Goal: Task Accomplishment & Management: Contribute content

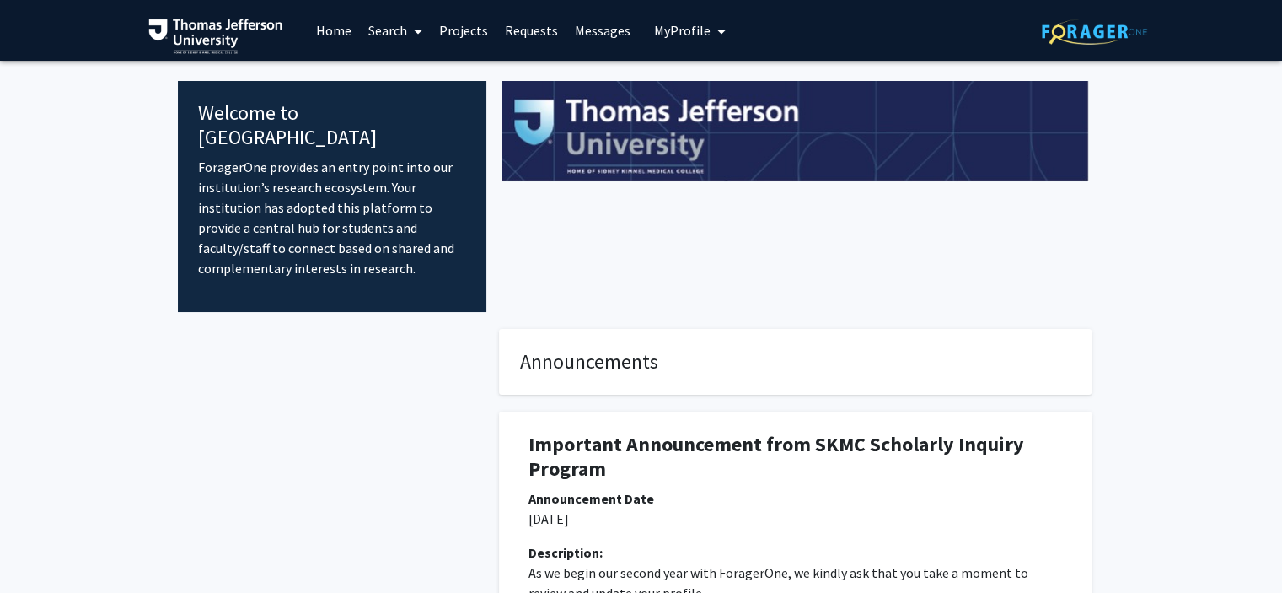
click at [445, 24] on link "Projects" at bounding box center [464, 30] width 66 height 59
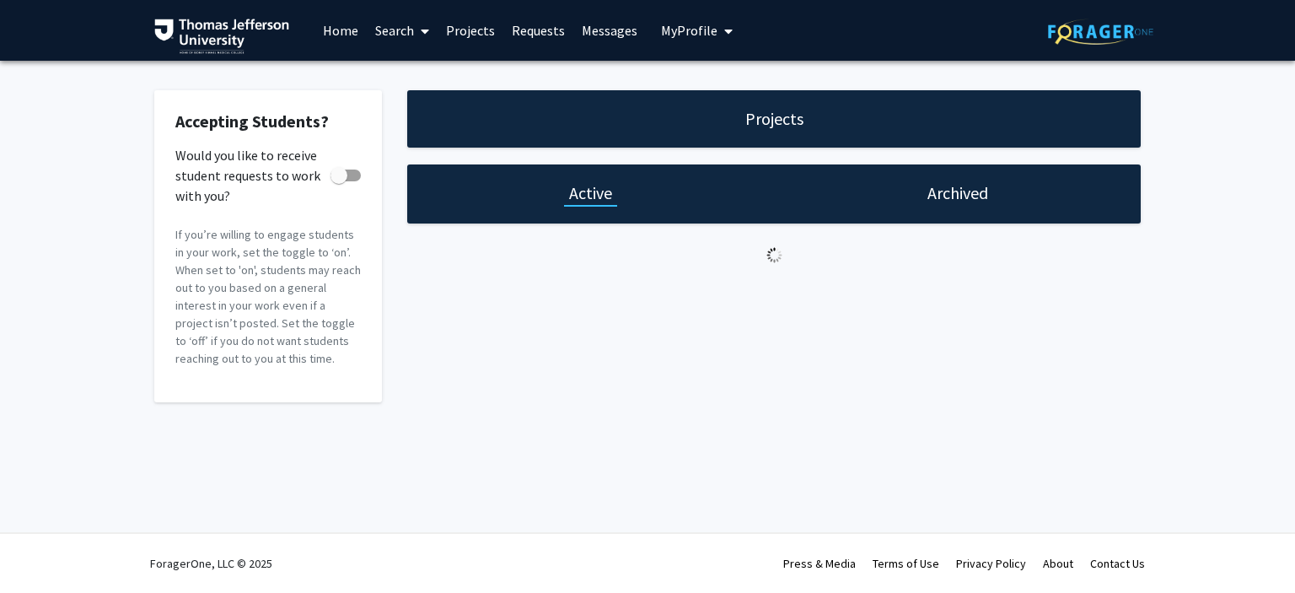
checkbox input "true"
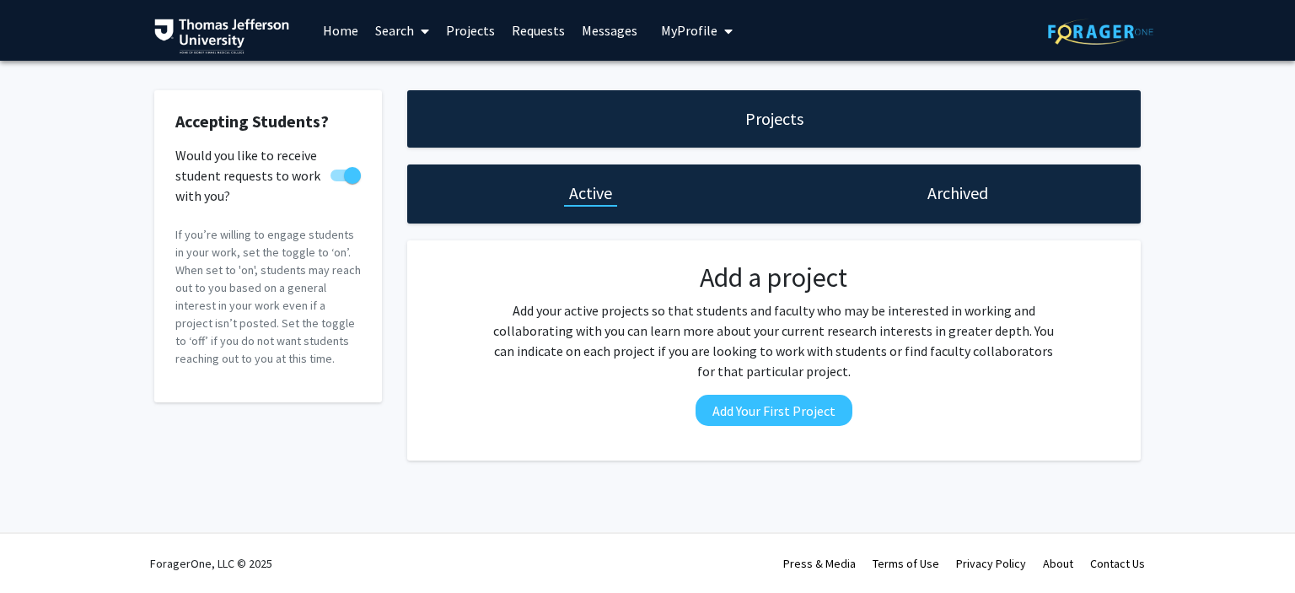
click at [401, 36] on link "Search" at bounding box center [402, 30] width 71 height 59
click at [410, 74] on span "Faculty/Staff" at bounding box center [429, 78] width 124 height 34
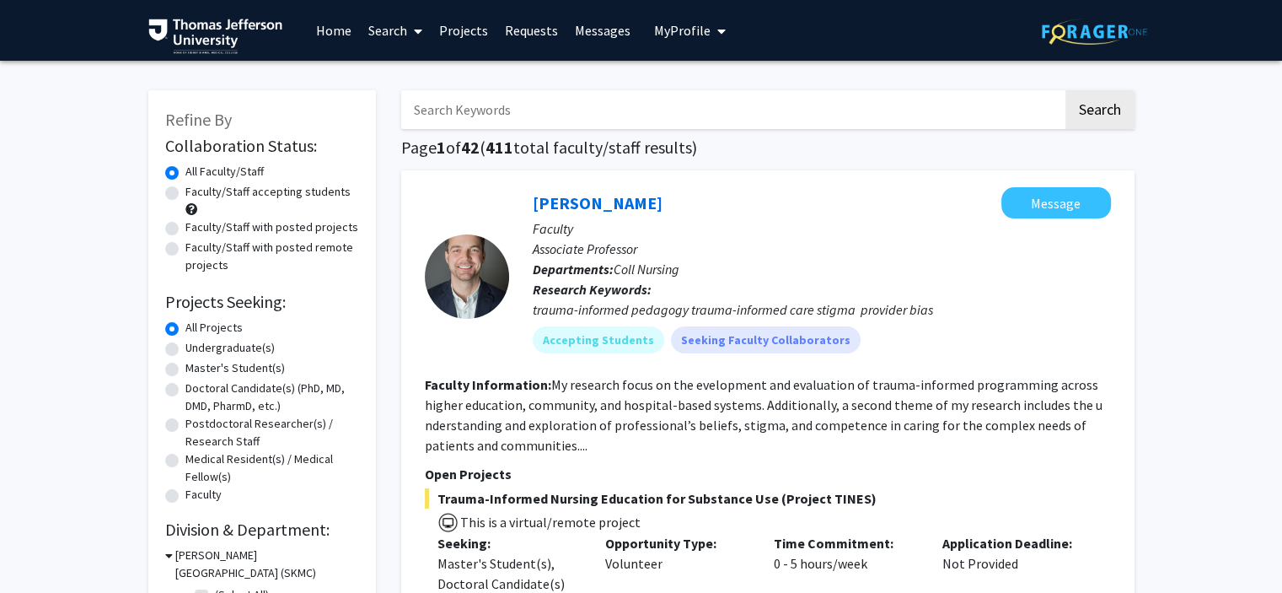
click at [338, 34] on link "Home" at bounding box center [334, 30] width 52 height 59
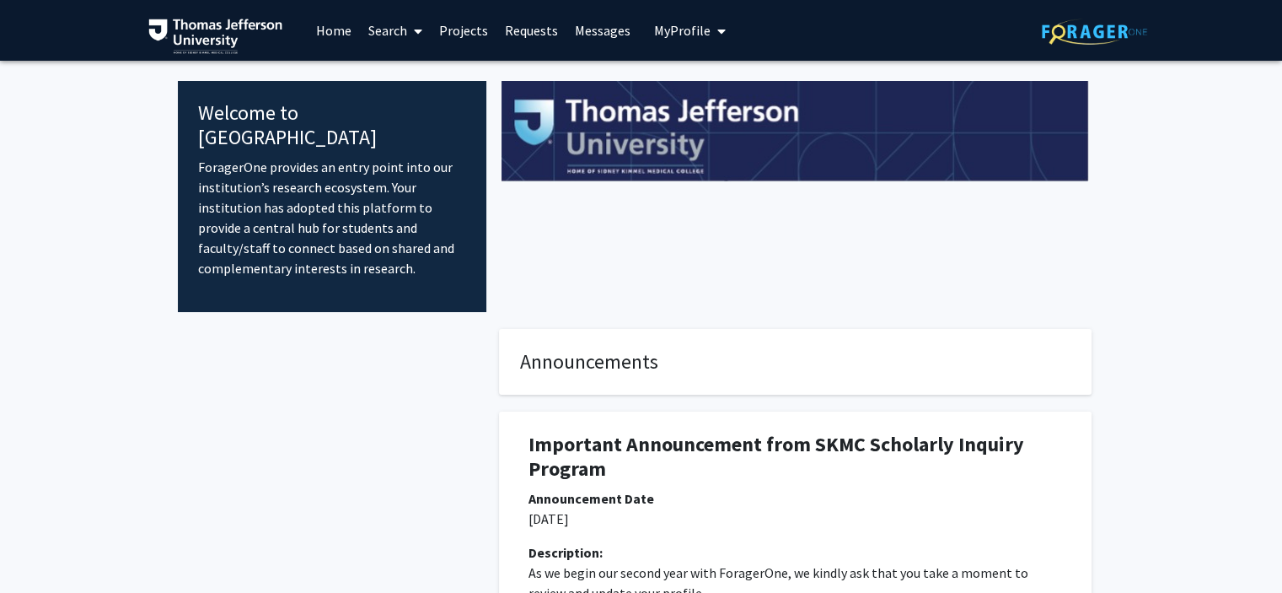
click at [660, 38] on span "My Profile" at bounding box center [682, 30] width 56 height 17
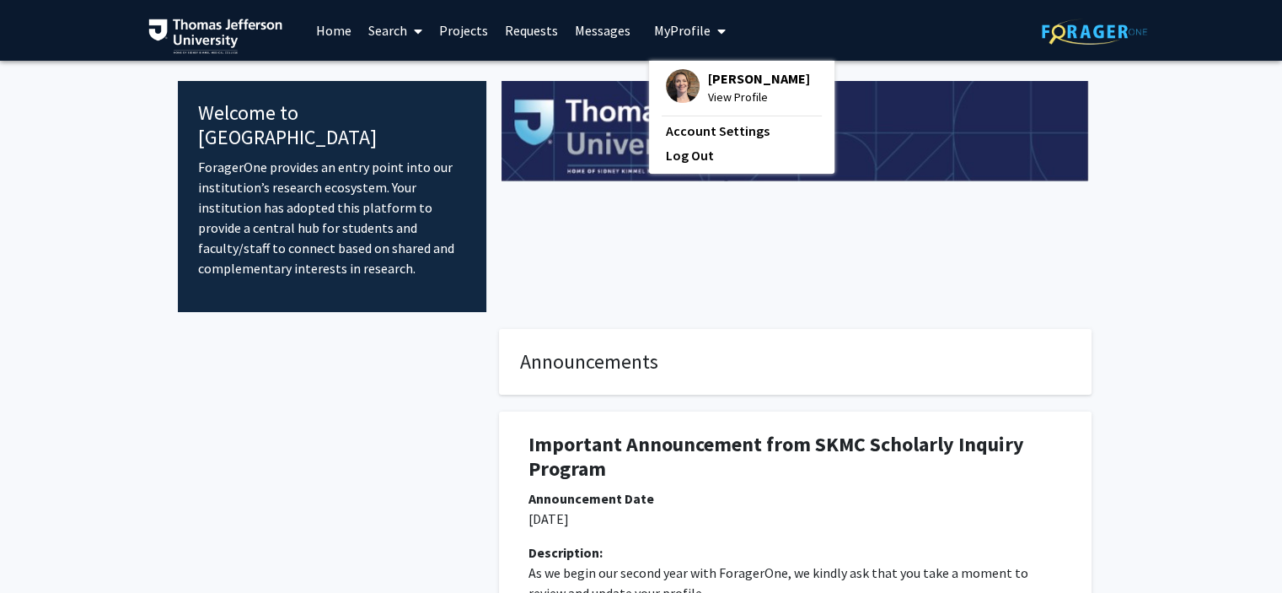
click at [719, 99] on span "View Profile" at bounding box center [759, 97] width 102 height 19
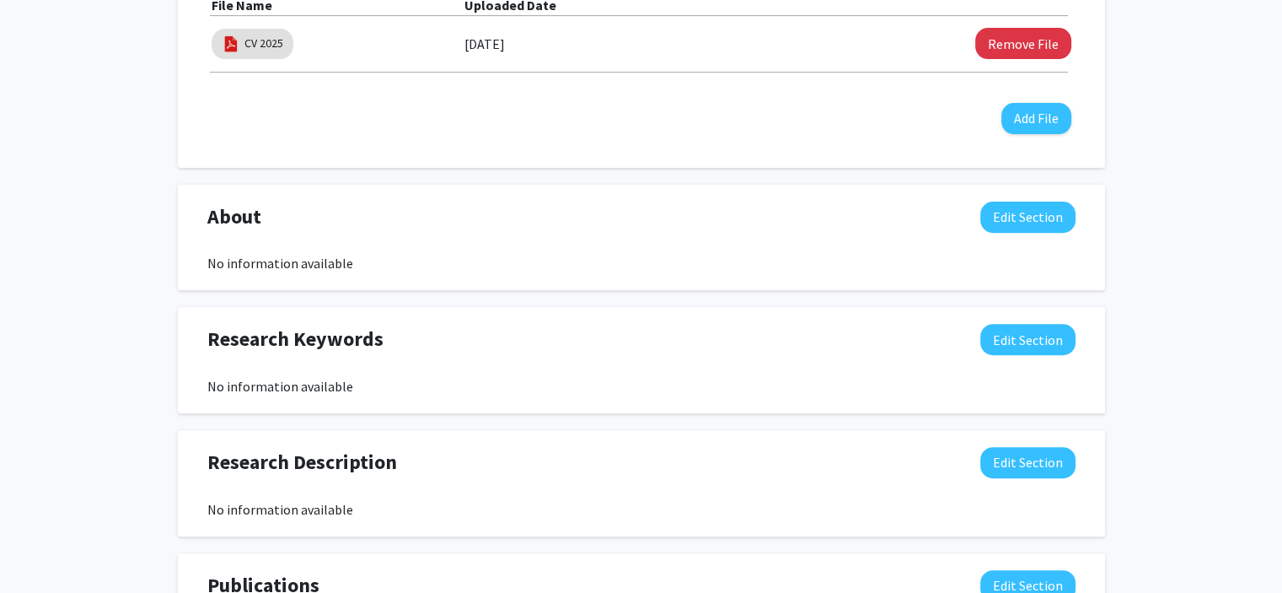
scroll to position [609, 0]
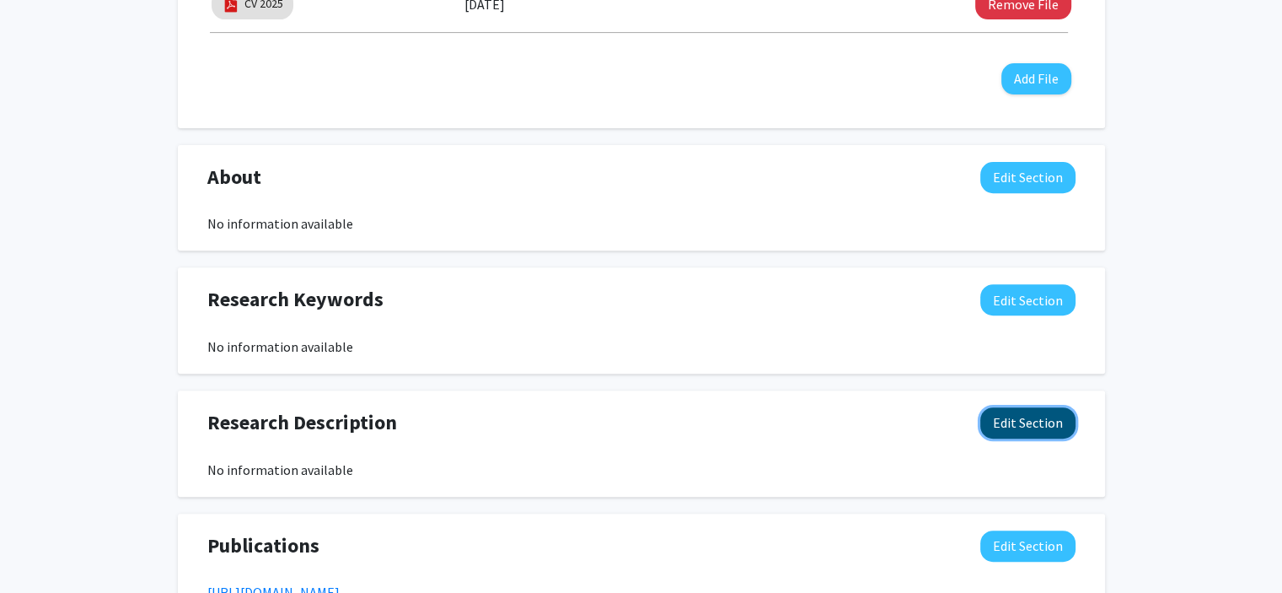
click at [998, 424] on button "Edit Section" at bounding box center [1028, 422] width 95 height 31
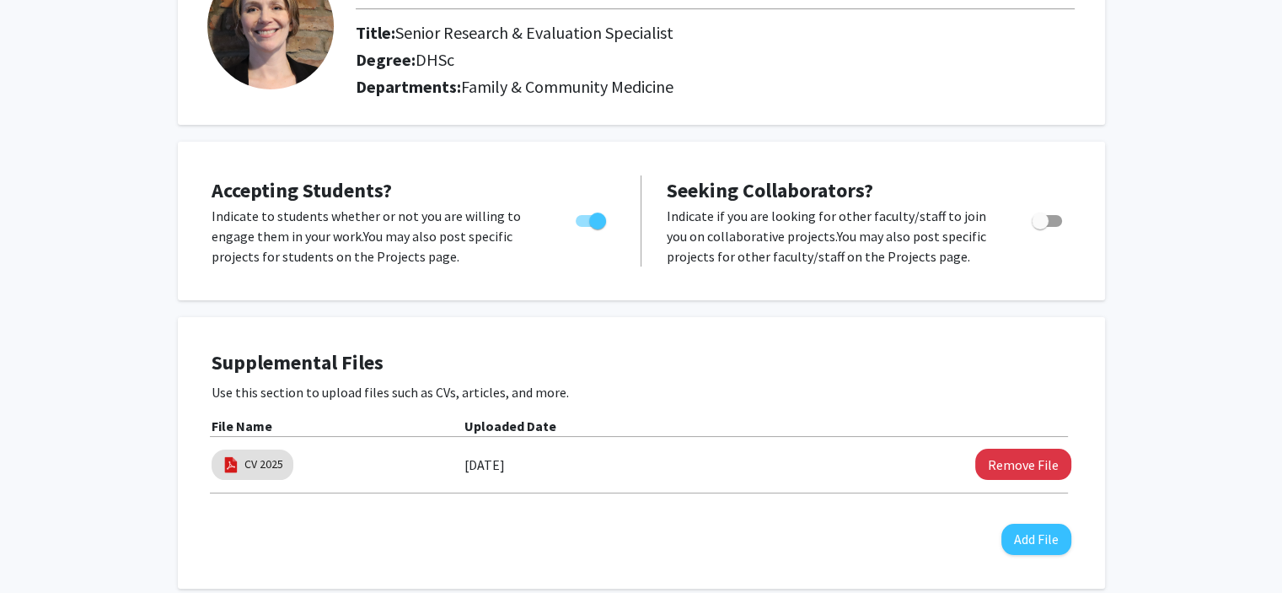
scroll to position [103, 0]
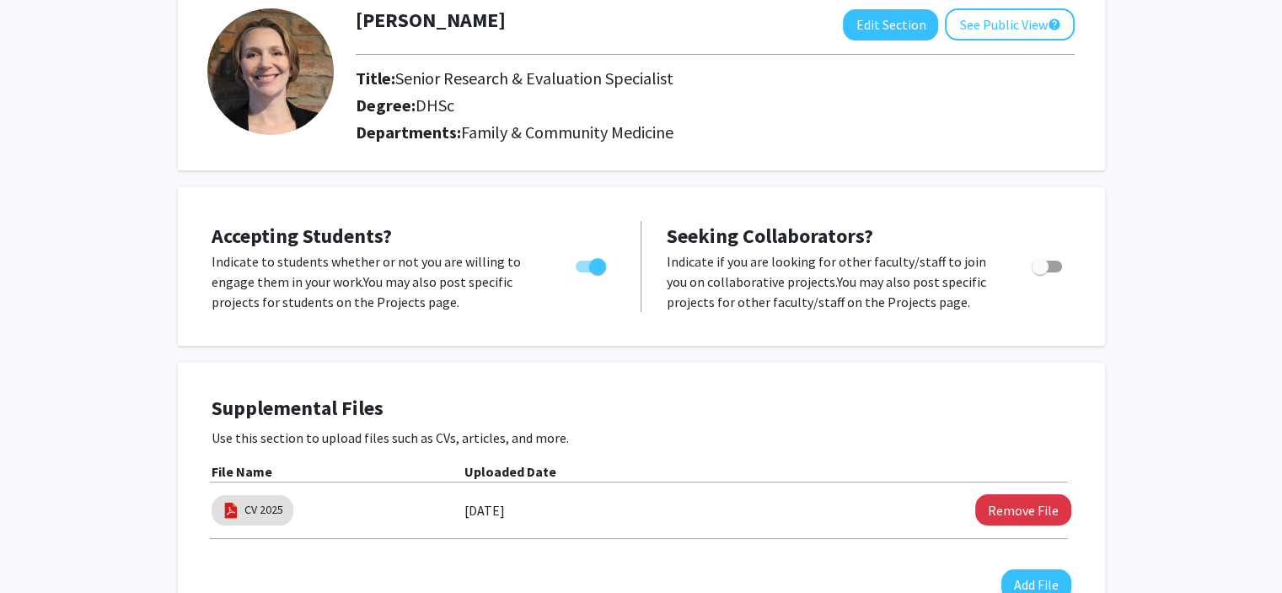
click at [453, 288] on p "Indicate to students whether or not you are willing to engage them in your work…" at bounding box center [378, 281] width 332 height 61
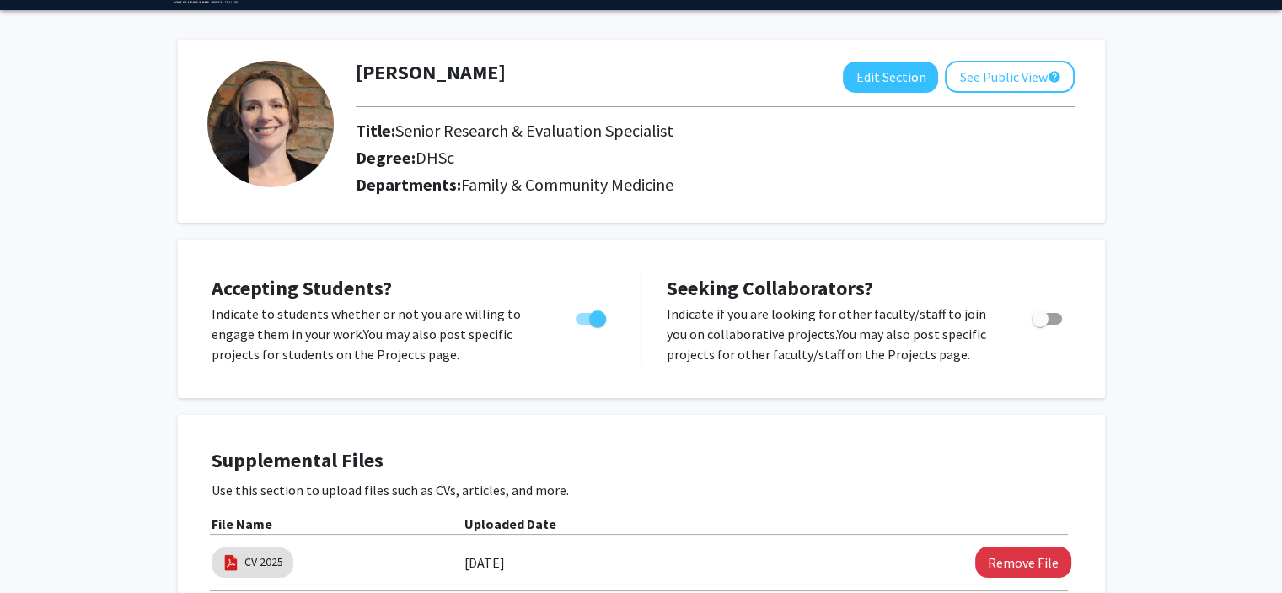
scroll to position [0, 0]
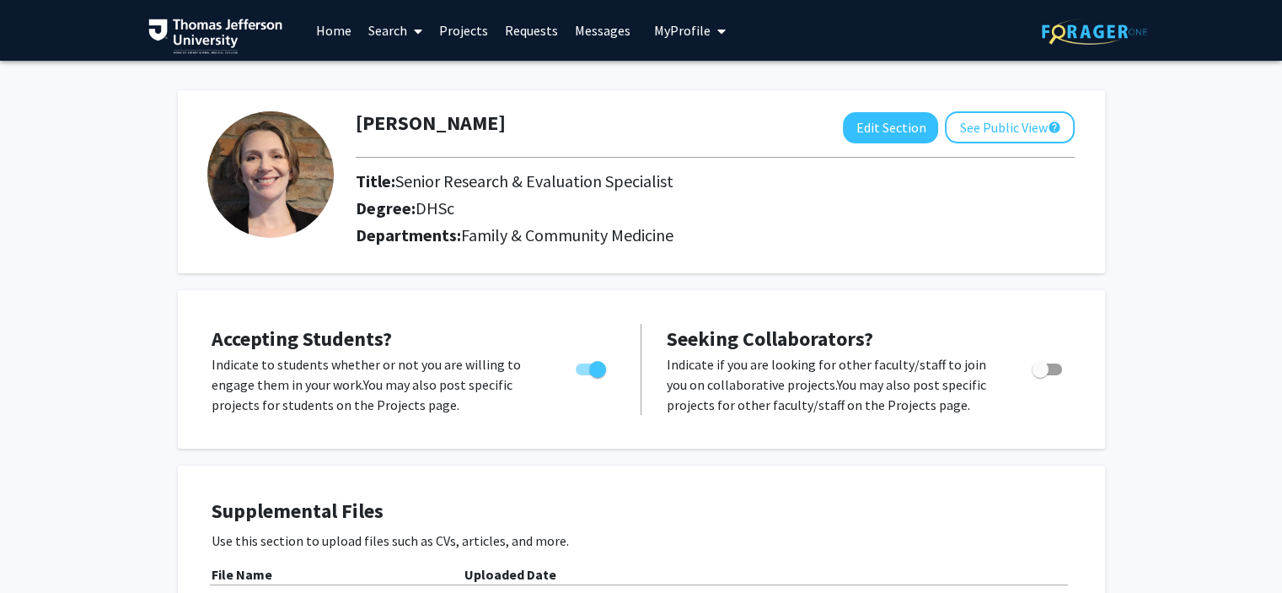
click at [477, 30] on link "Projects" at bounding box center [464, 30] width 66 height 59
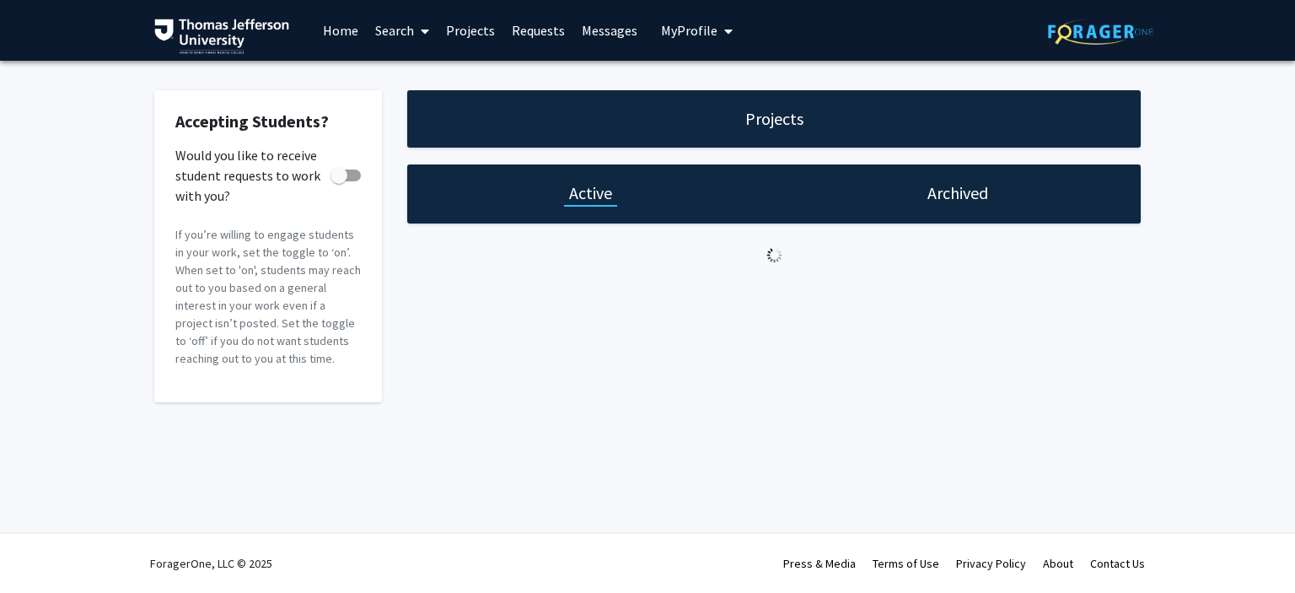
checkbox input "true"
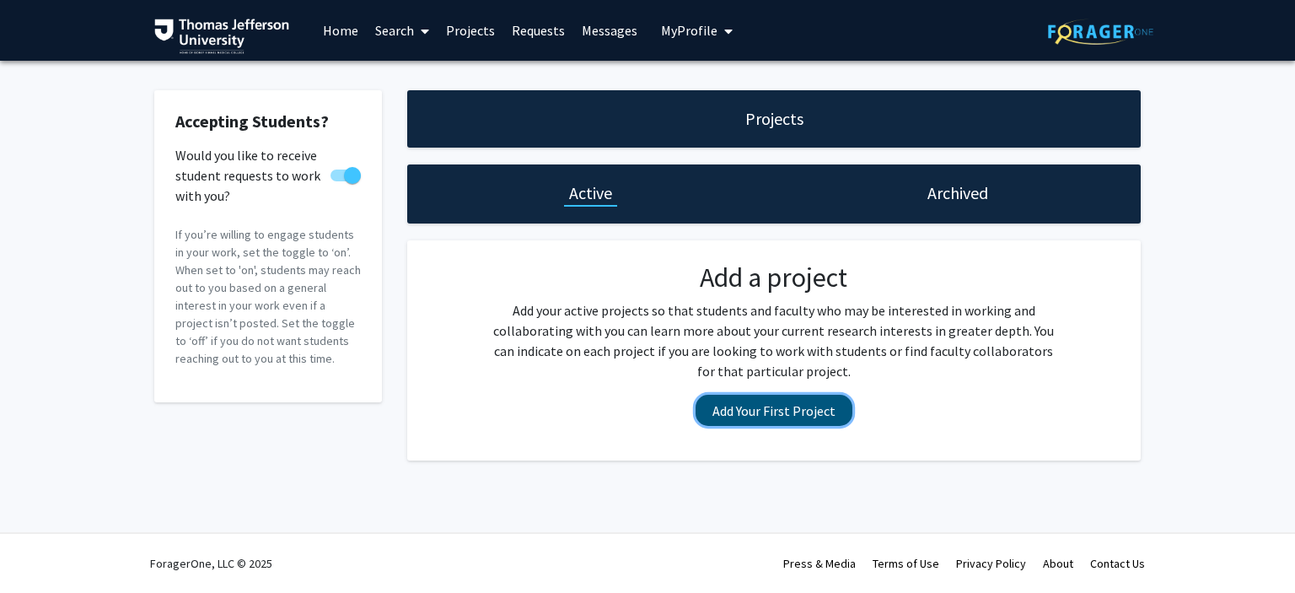
click at [721, 404] on button "Add Your First Project" at bounding box center [774, 410] width 157 height 31
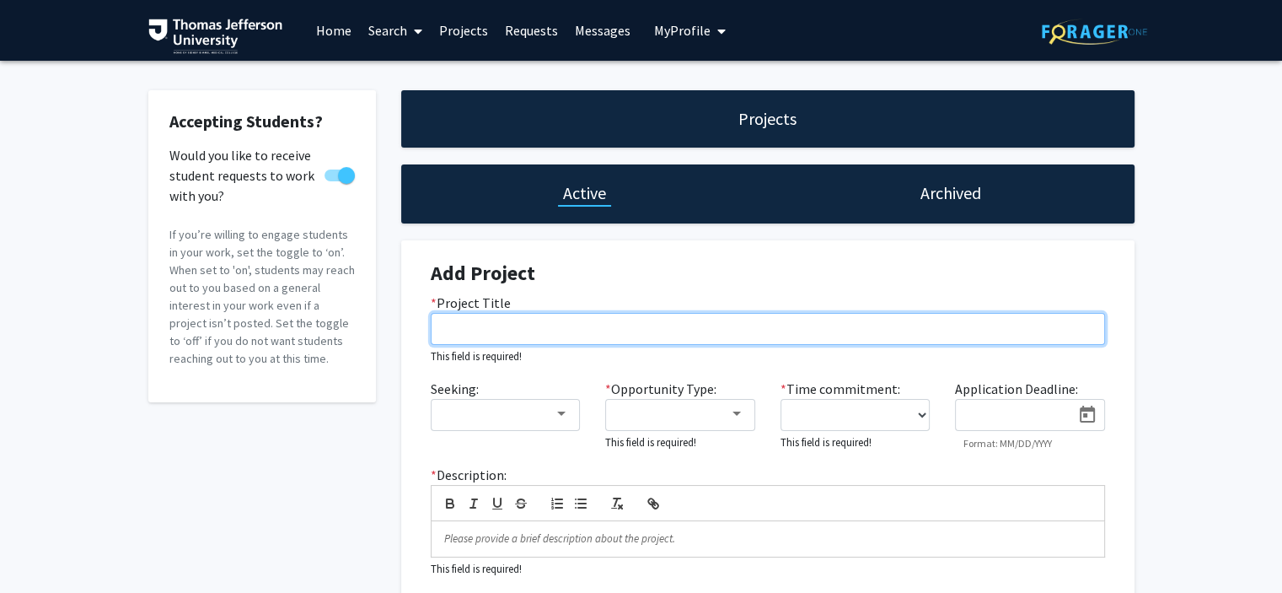
click at [548, 329] on input "* Project Title" at bounding box center [768, 329] width 675 height 32
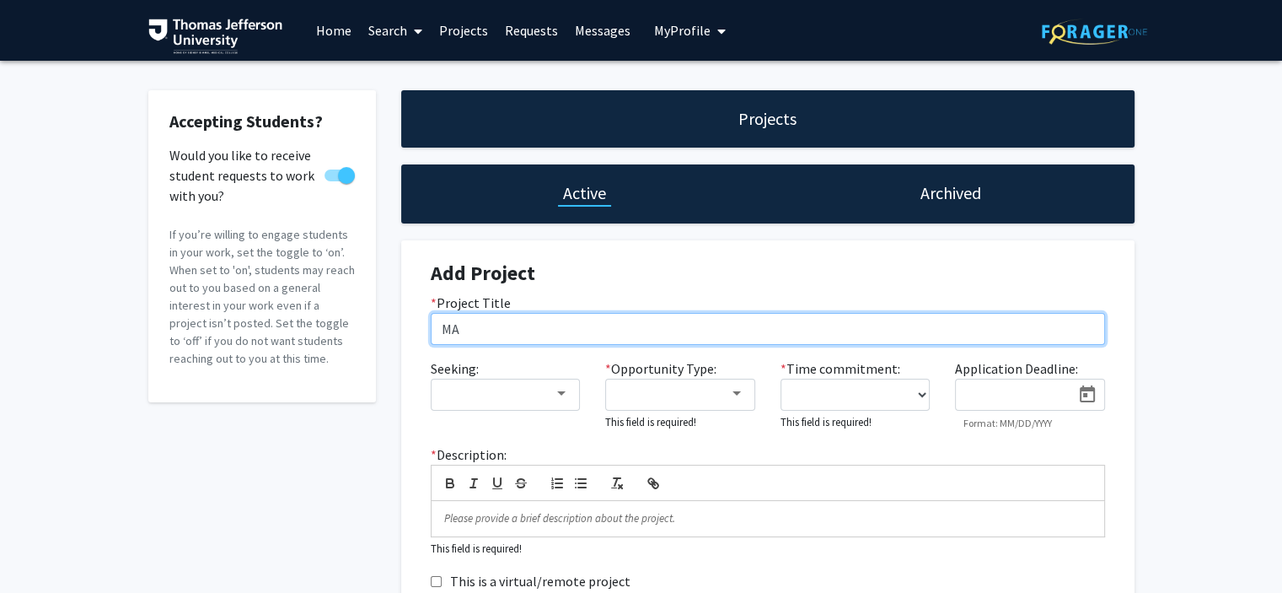
type input "M"
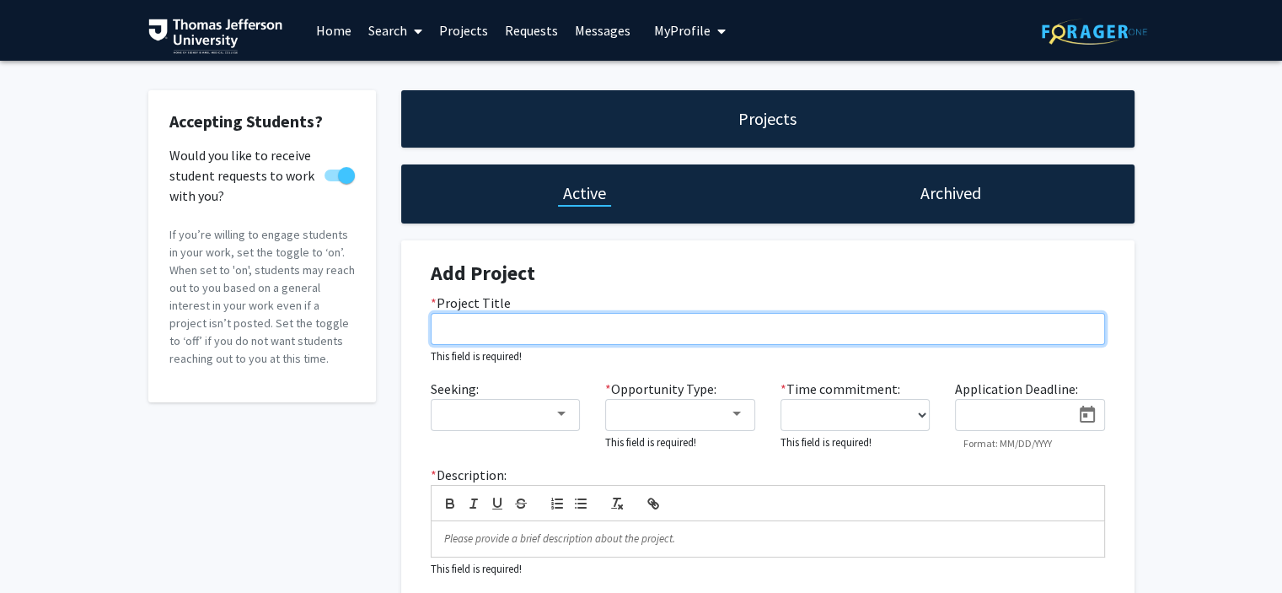
type input "M"
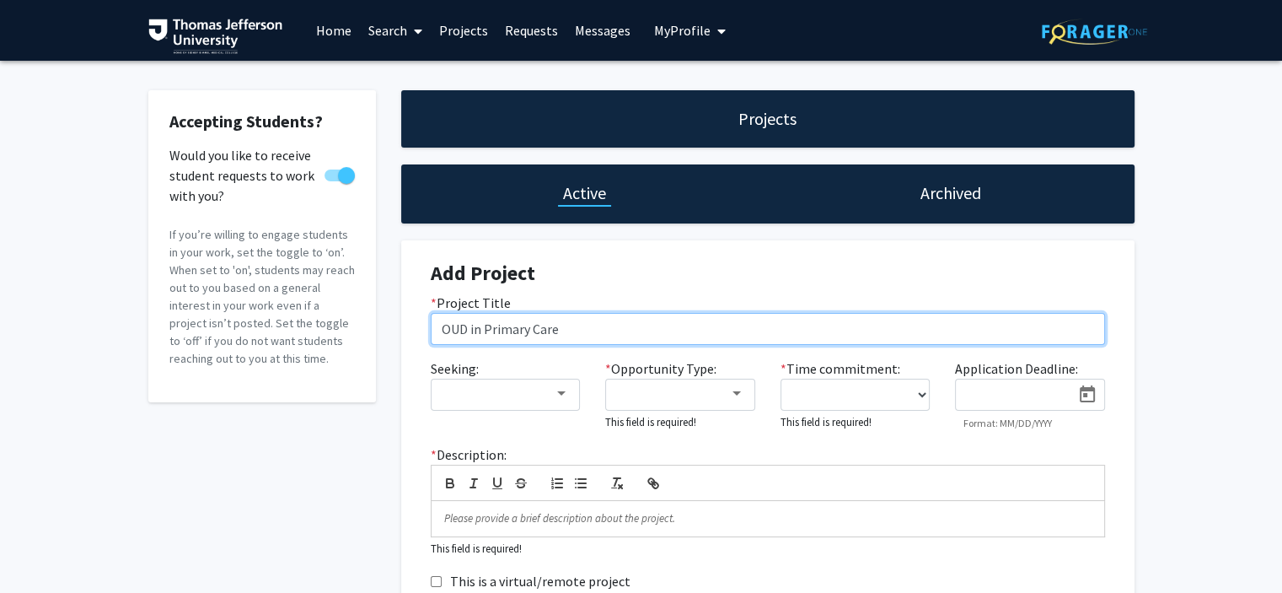
type input "OUD in Primary Care"
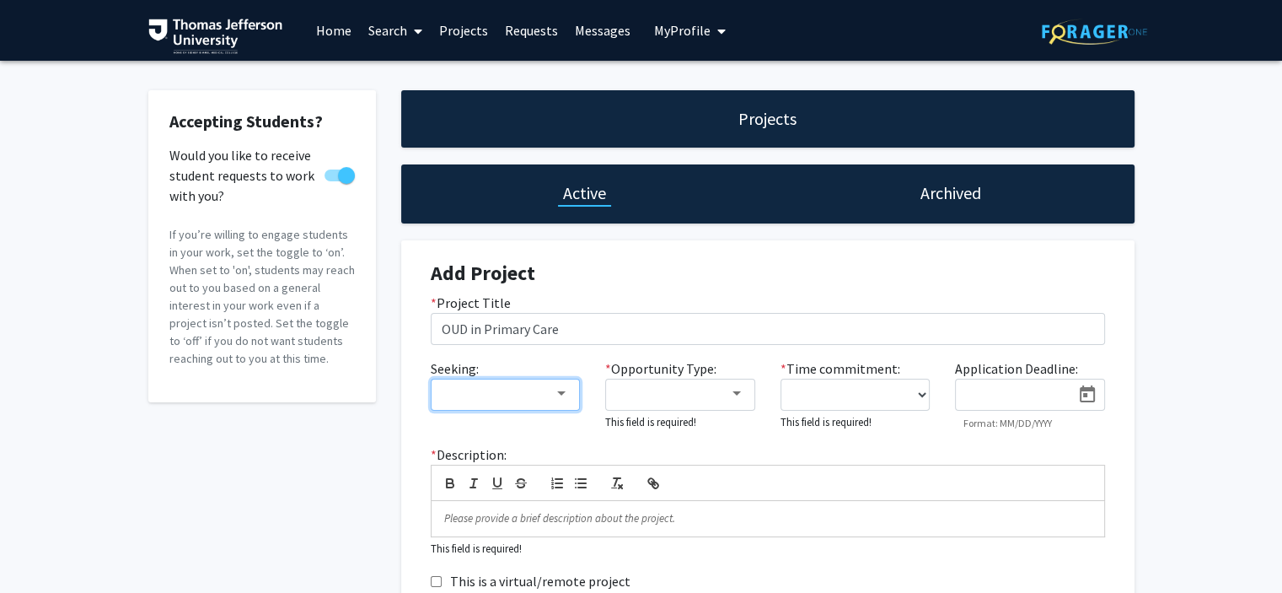
click at [566, 387] on div at bounding box center [561, 393] width 15 height 13
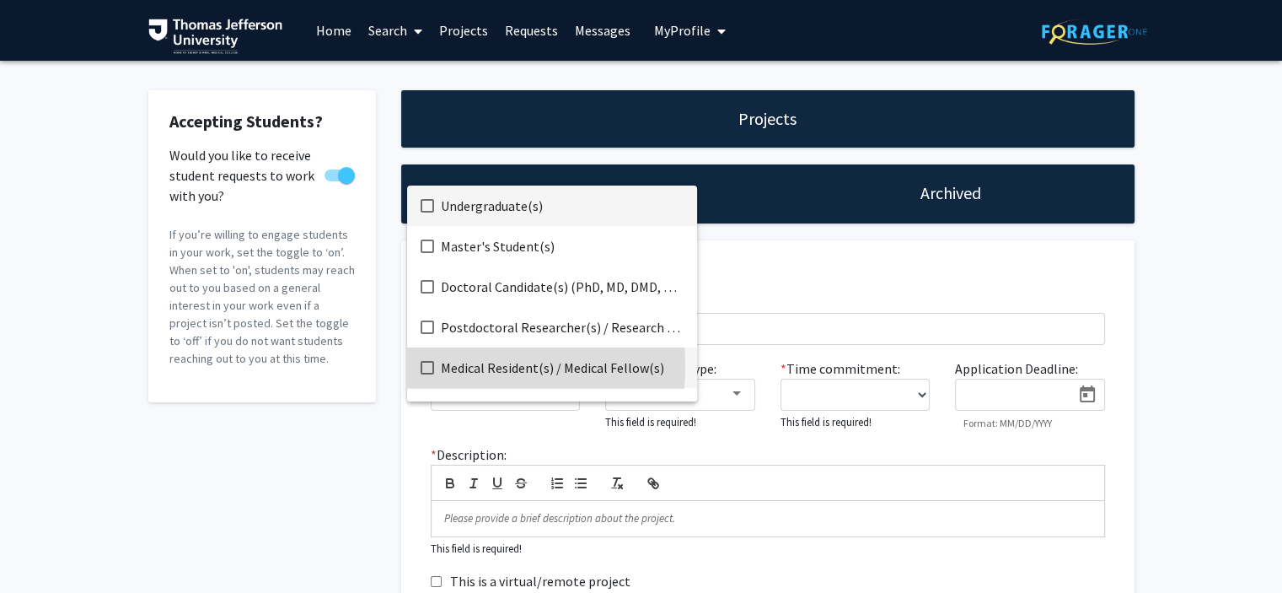
click at [425, 366] on mat-pseudo-checkbox at bounding box center [427, 367] width 13 height 13
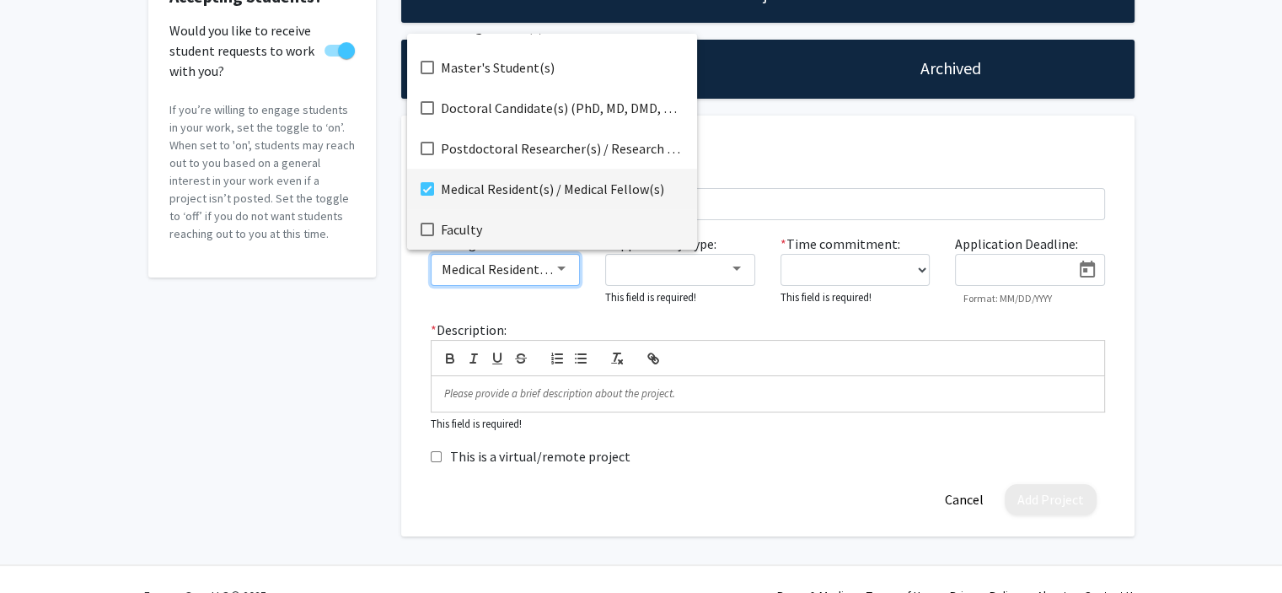
scroll to position [72, 0]
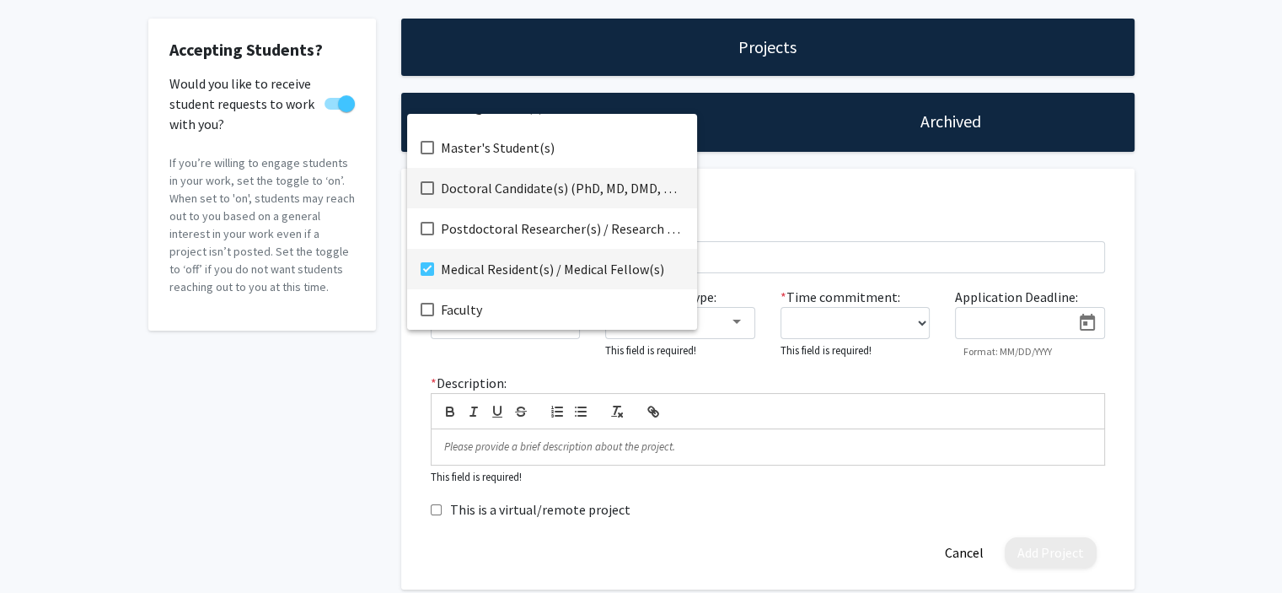
click at [425, 184] on mat-pseudo-checkbox at bounding box center [427, 187] width 13 height 13
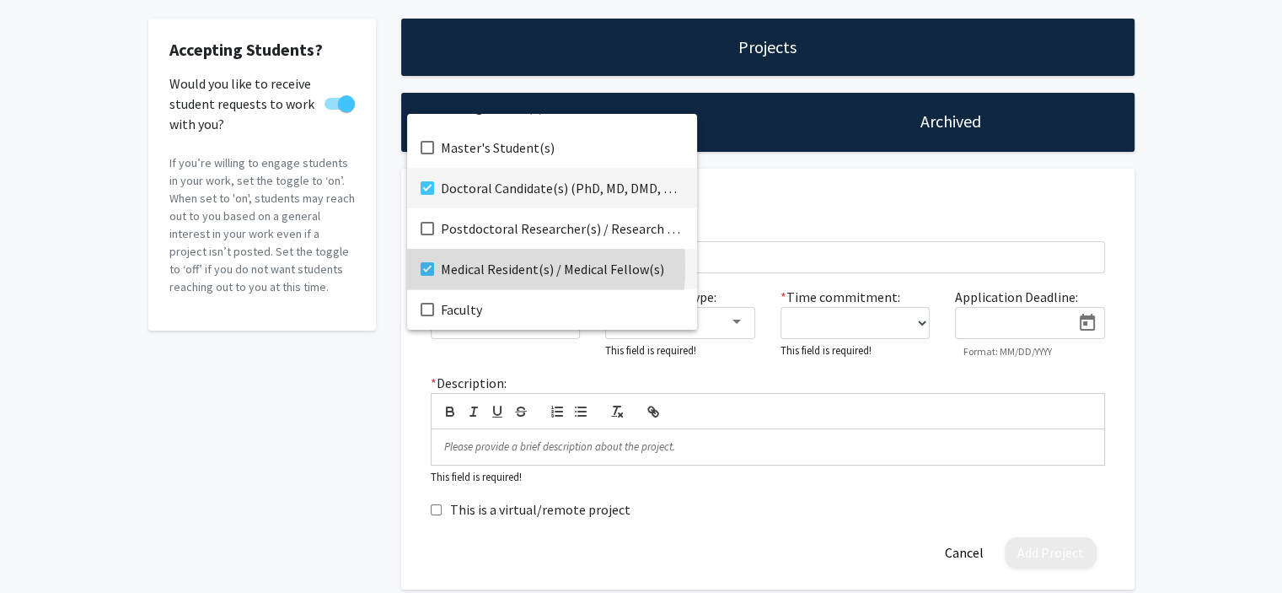
click at [428, 266] on mat-pseudo-checkbox at bounding box center [427, 268] width 13 height 13
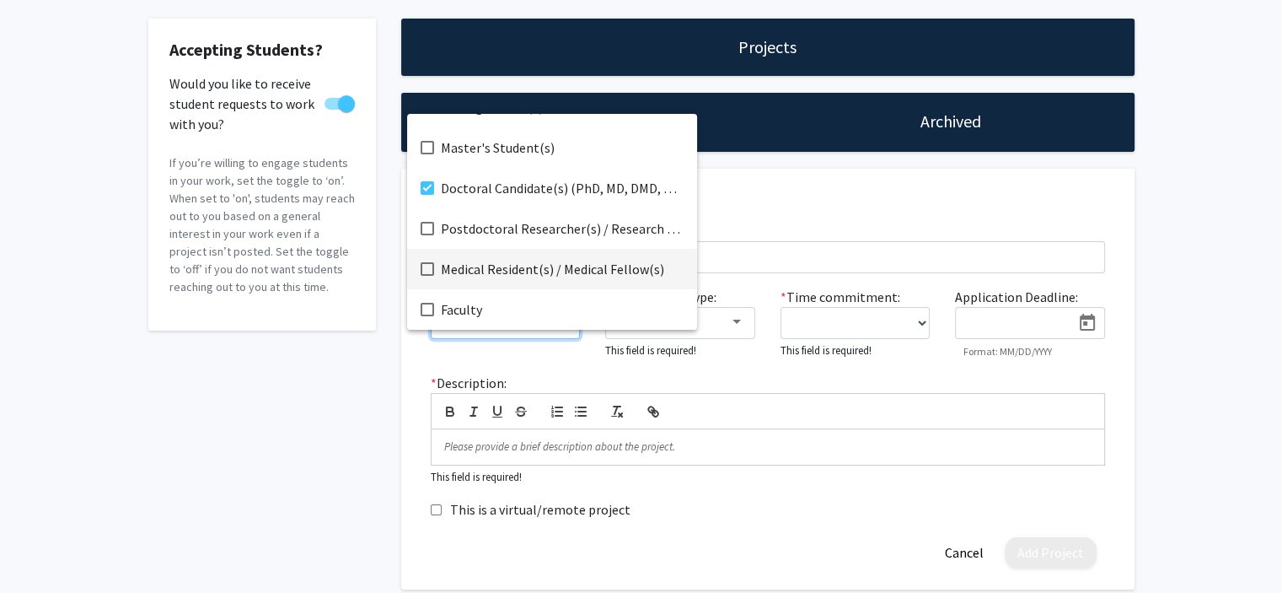
scroll to position [0, 0]
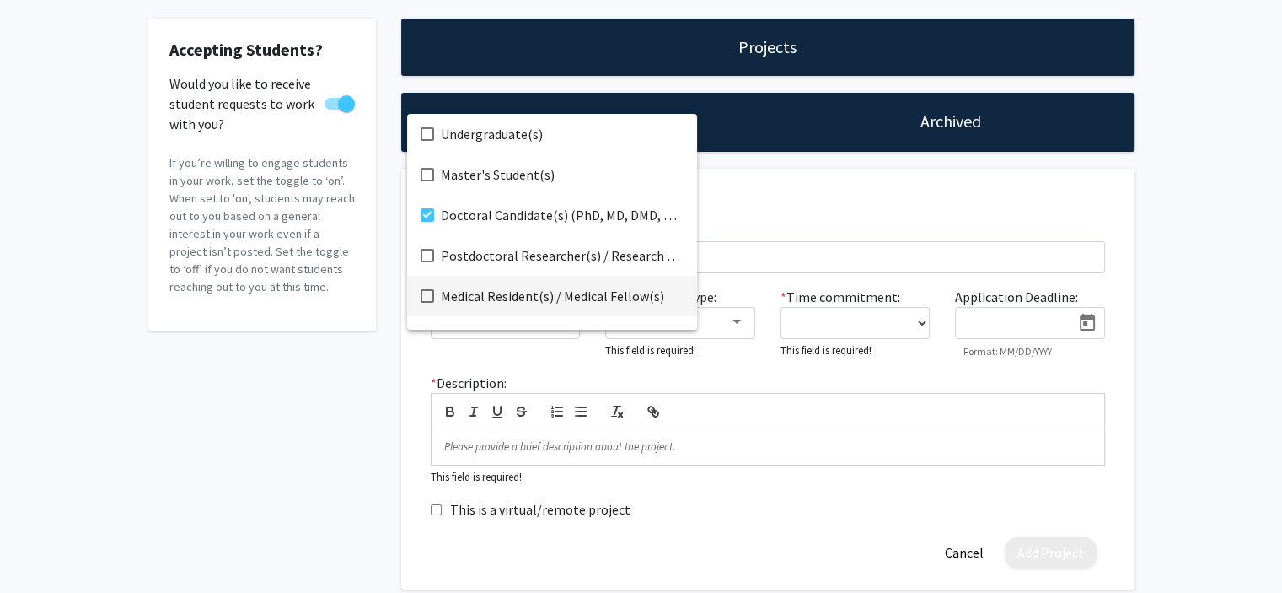
click at [610, 371] on div at bounding box center [641, 296] width 1282 height 593
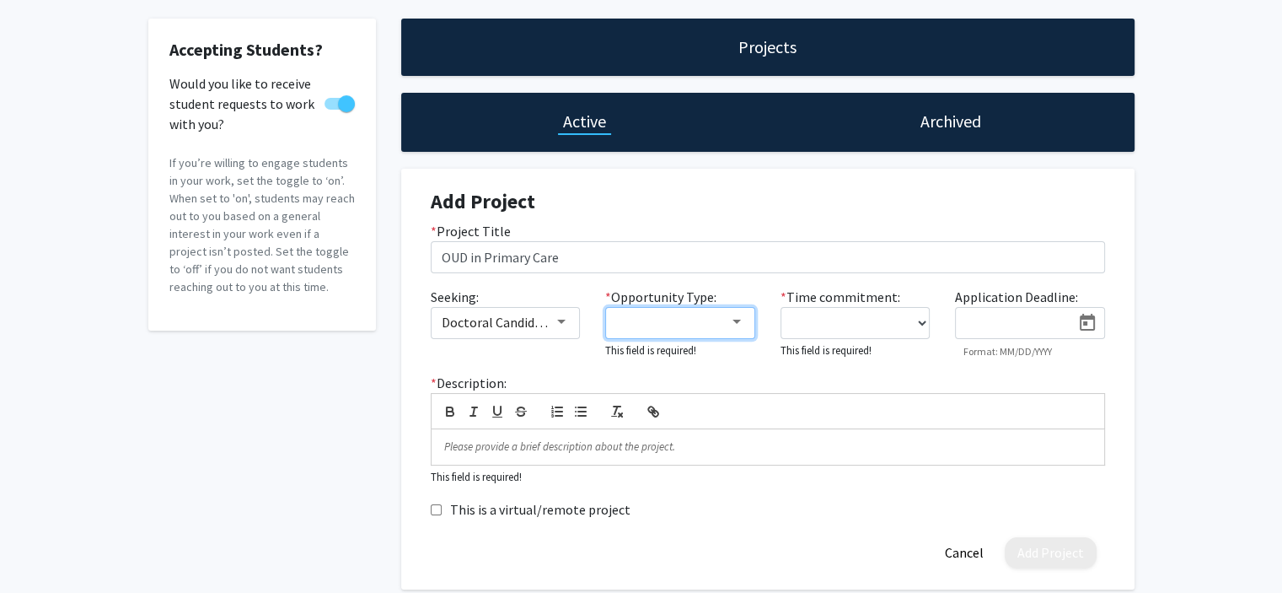
click at [681, 330] on div at bounding box center [672, 322] width 113 height 20
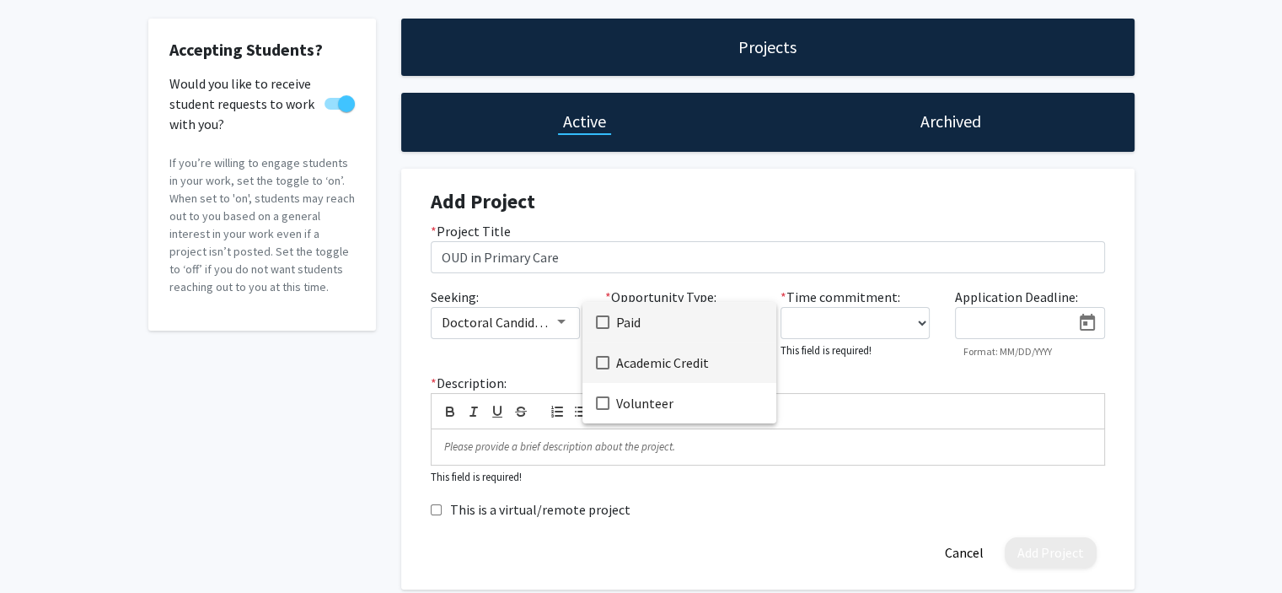
click at [654, 363] on span "Academic Credit" at bounding box center [689, 362] width 147 height 40
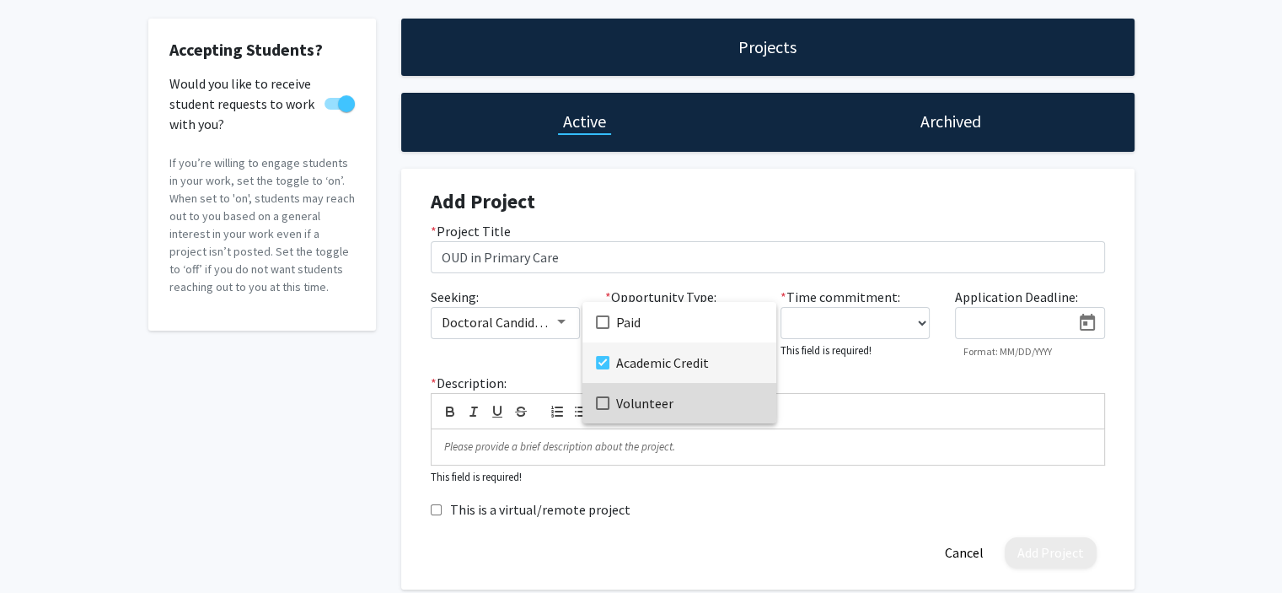
click at [637, 393] on span "Volunteer" at bounding box center [689, 403] width 147 height 40
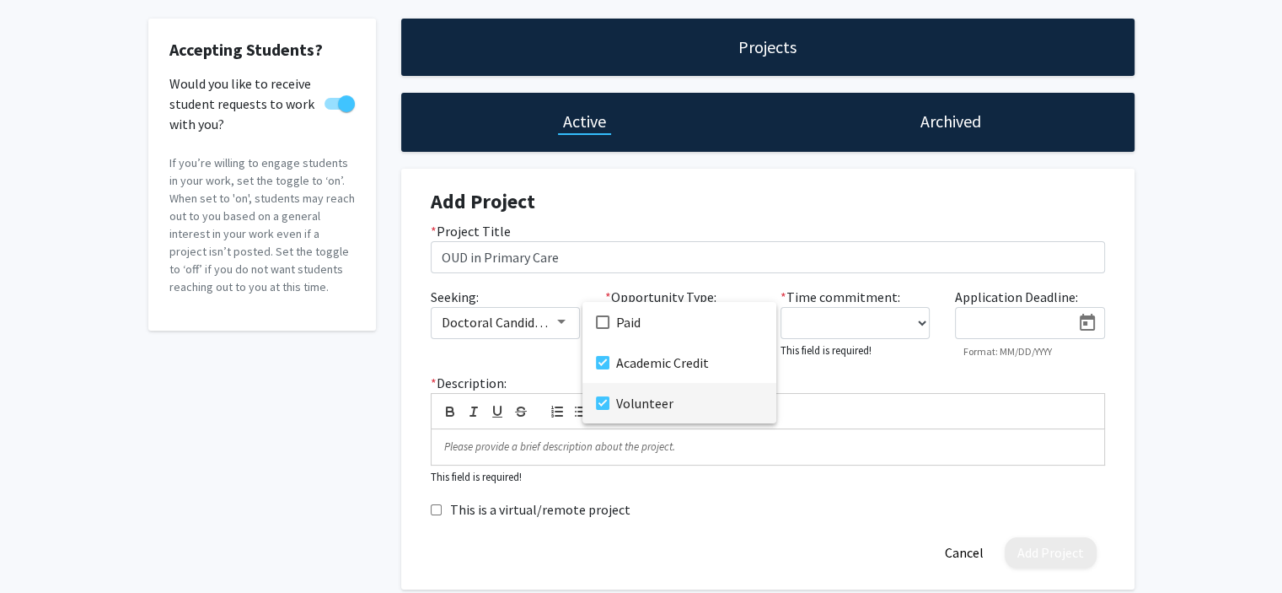
click at [811, 386] on div at bounding box center [641, 296] width 1282 height 593
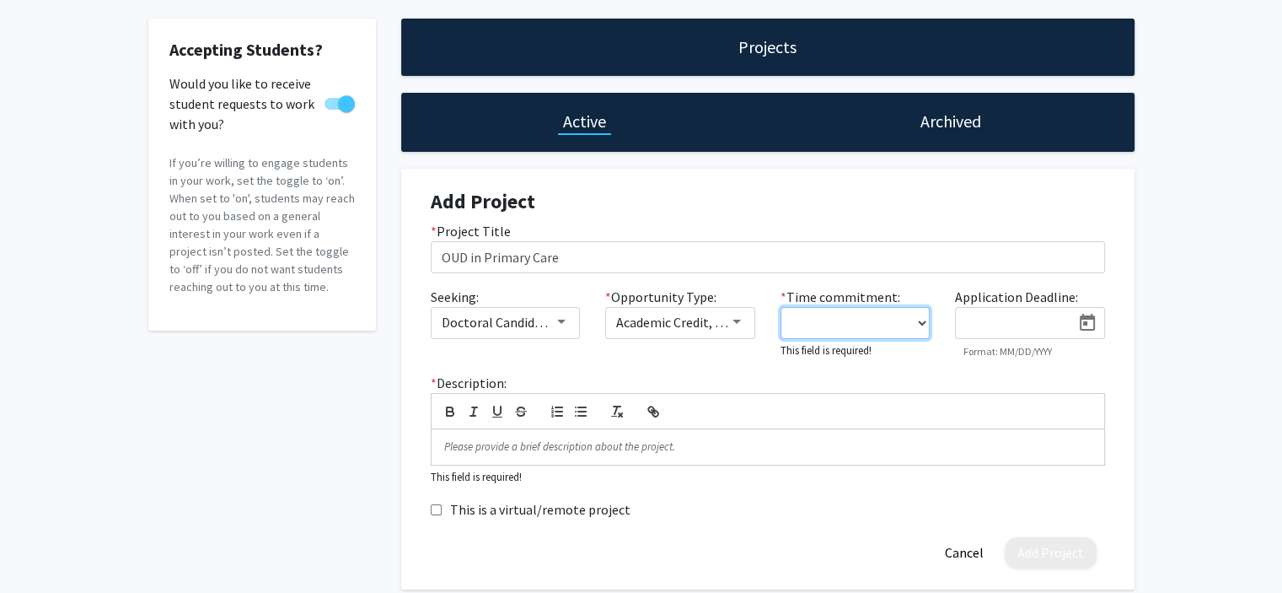
click at [884, 333] on select "0 - 5 hours/week 5 - 10 hours/week 10 - 15 hours/week 15 - 20 hours/week 20 - 3…" at bounding box center [856, 323] width 150 height 32
click at [884, 331] on select "0 - 5 hours/week 5 - 10 hours/week 10 - 15 hours/week 15 - 20 hours/week 20 - 3…" at bounding box center [856, 323] width 150 height 32
click at [885, 331] on select "0 - 5 hours/week 5 - 10 hours/week 10 - 15 hours/week 15 - 20 hours/week 20 - 3…" at bounding box center [856, 323] width 150 height 32
select select "0 - 5"
click at [781, 307] on select "0 - 5 hours/week 5 - 10 hours/week 10 - 15 hours/week 15 - 20 hours/week 20 - 3…" at bounding box center [856, 323] width 150 height 32
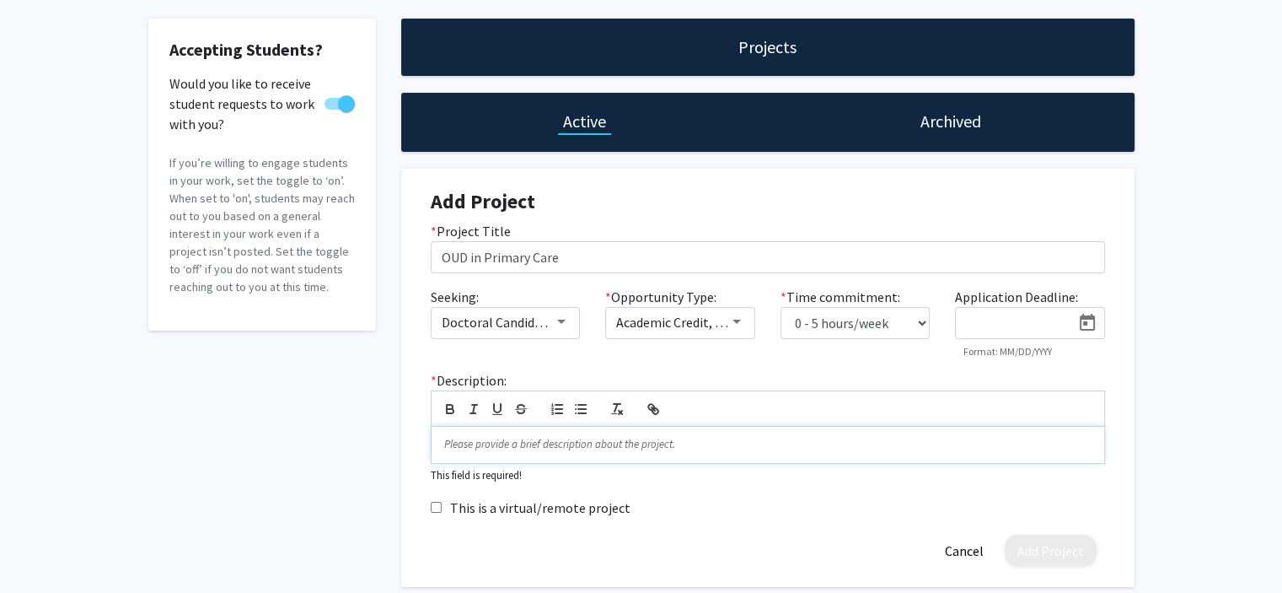
click at [539, 448] on p at bounding box center [768, 444] width 648 height 15
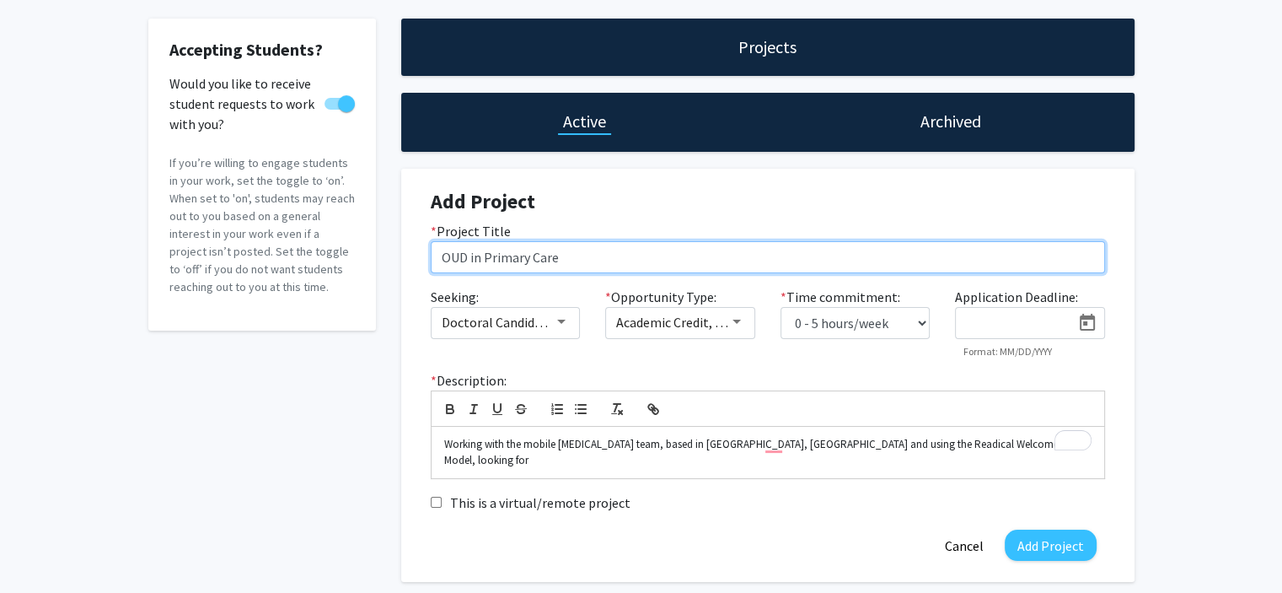
click at [459, 250] on input "OUD in Primary Care" at bounding box center [768, 257] width 675 height 32
type input "Radical Welcome in Primary Care"
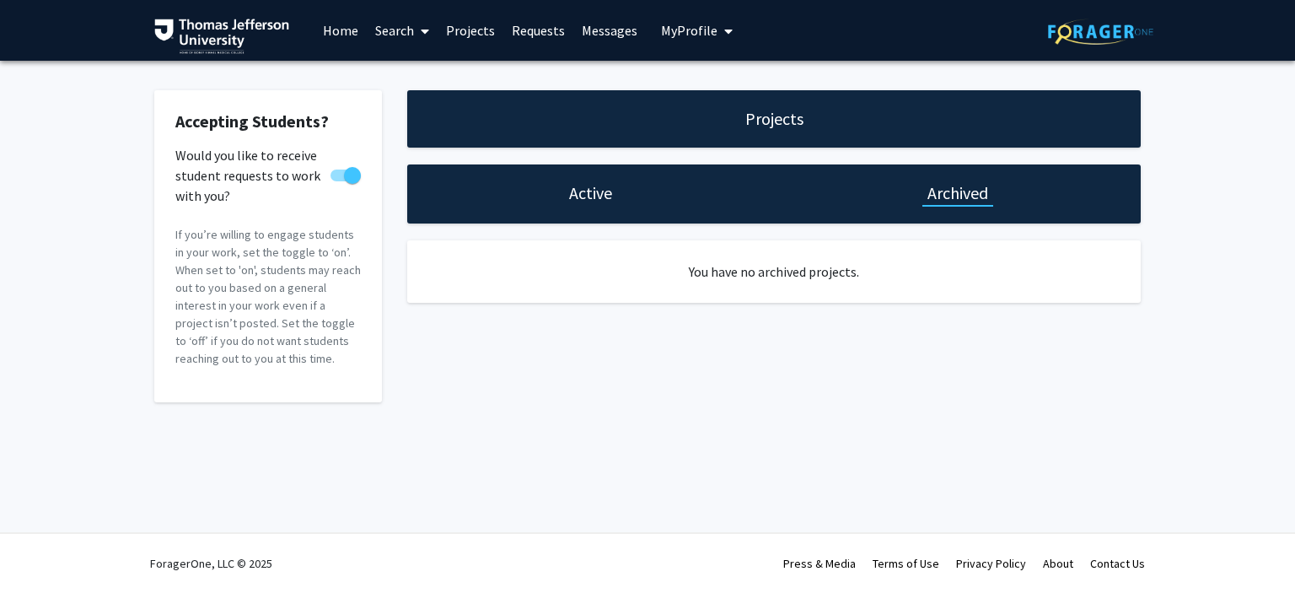
select select "0 - 5"
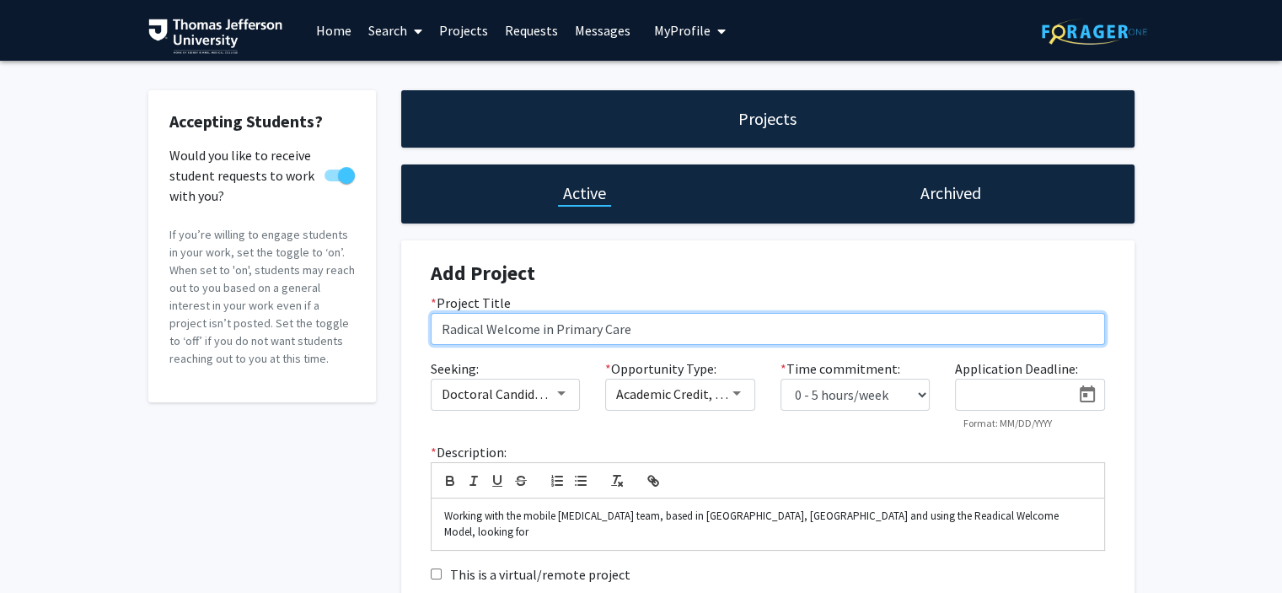
click at [540, 330] on input "Radical Welcome in Primary Care" at bounding box center [768, 329] width 675 height 32
drag, startPoint x: 542, startPoint y: 330, endPoint x: 635, endPoint y: 333, distance: 92.8
click at [635, 333] on input "Radical Welcome in Primary Care" at bounding box center [768, 329] width 675 height 32
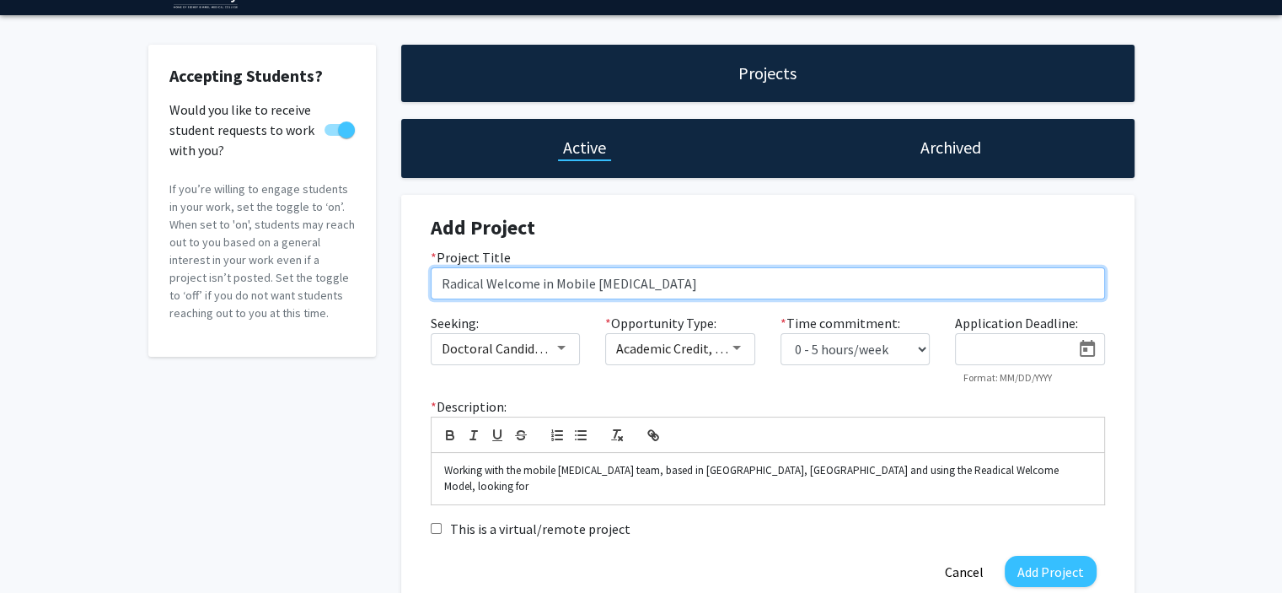
scroll to position [84, 0]
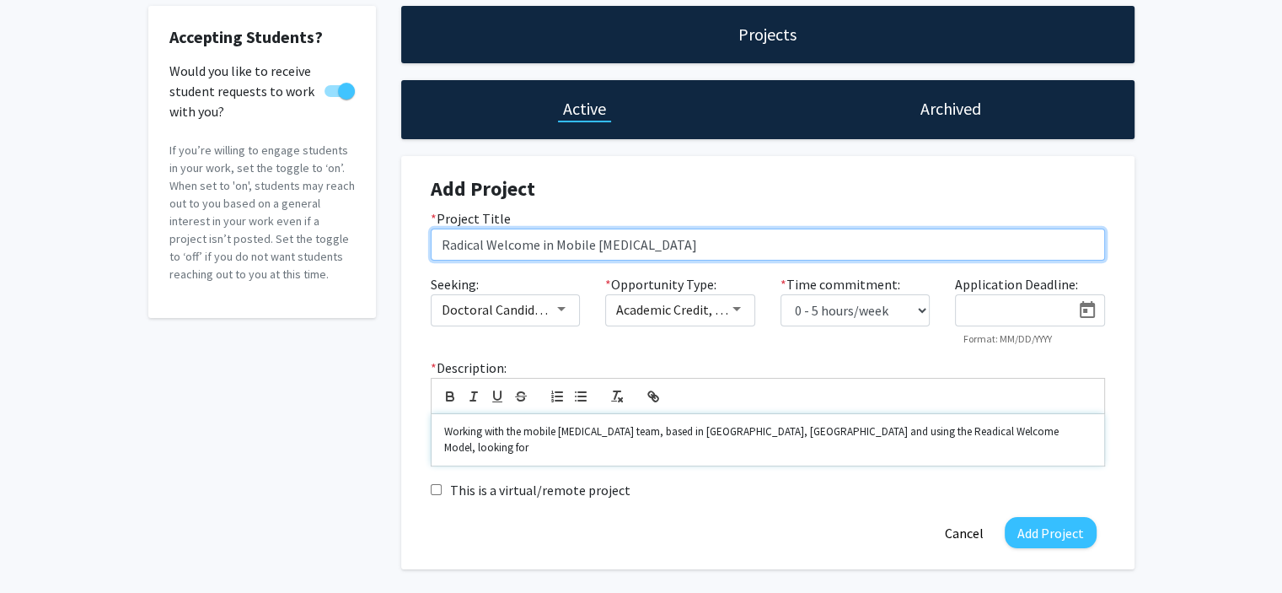
type input "Radical Welcome in Mobile [MEDICAL_DATA]"
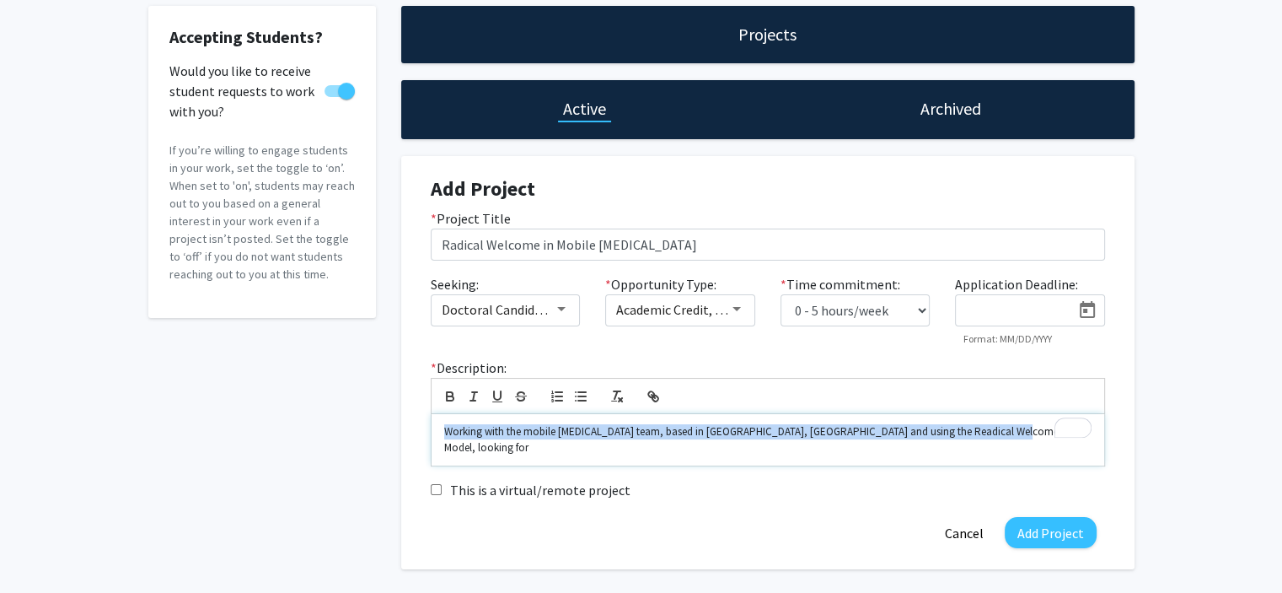
drag, startPoint x: 1018, startPoint y: 424, endPoint x: 433, endPoint y: 417, distance: 585.2
click at [433, 417] on div "Working with the mobile [MEDICAL_DATA] team, based in [GEOGRAPHIC_DATA], [GEOGR…" at bounding box center [768, 439] width 673 height 51
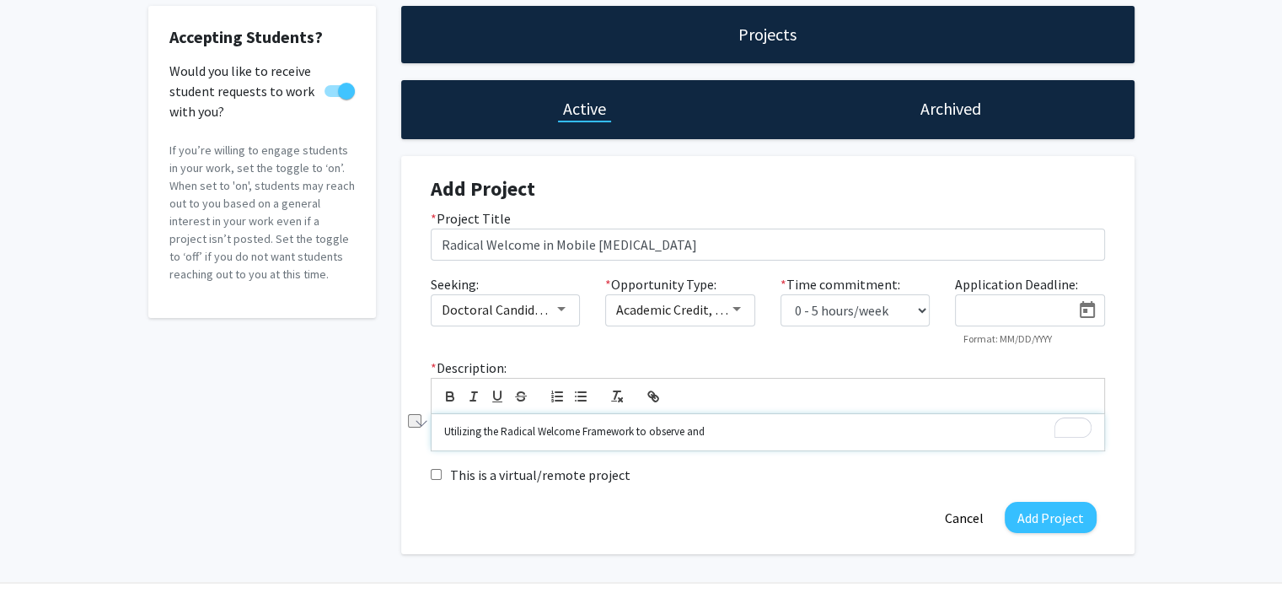
drag, startPoint x: 715, startPoint y: 427, endPoint x: 644, endPoint y: 431, distance: 71.0
click at [644, 431] on p "Utilizing the Radical Welcome Framework to observe and" at bounding box center [768, 431] width 648 height 15
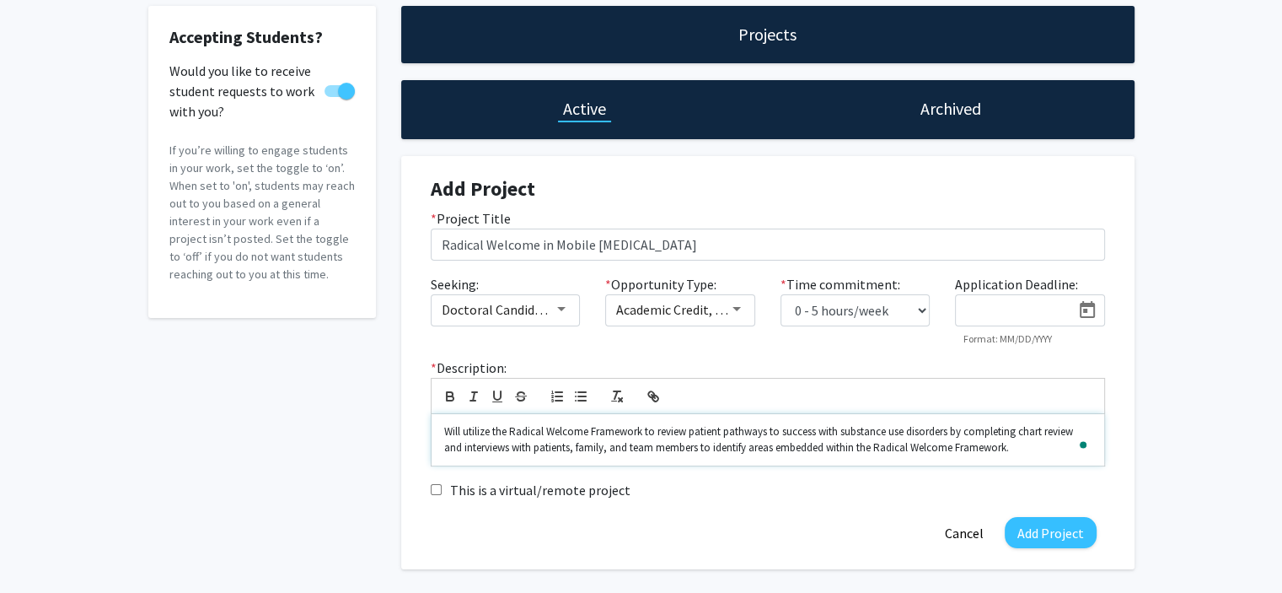
click at [1040, 441] on p "Will utilize the Radical Welcome Framework to review patient pathways to succes…" at bounding box center [768, 439] width 648 height 31
click at [1039, 451] on p "Will utilize the Radical Welcome Framework to review patient pathways to succes…" at bounding box center [768, 439] width 648 height 31
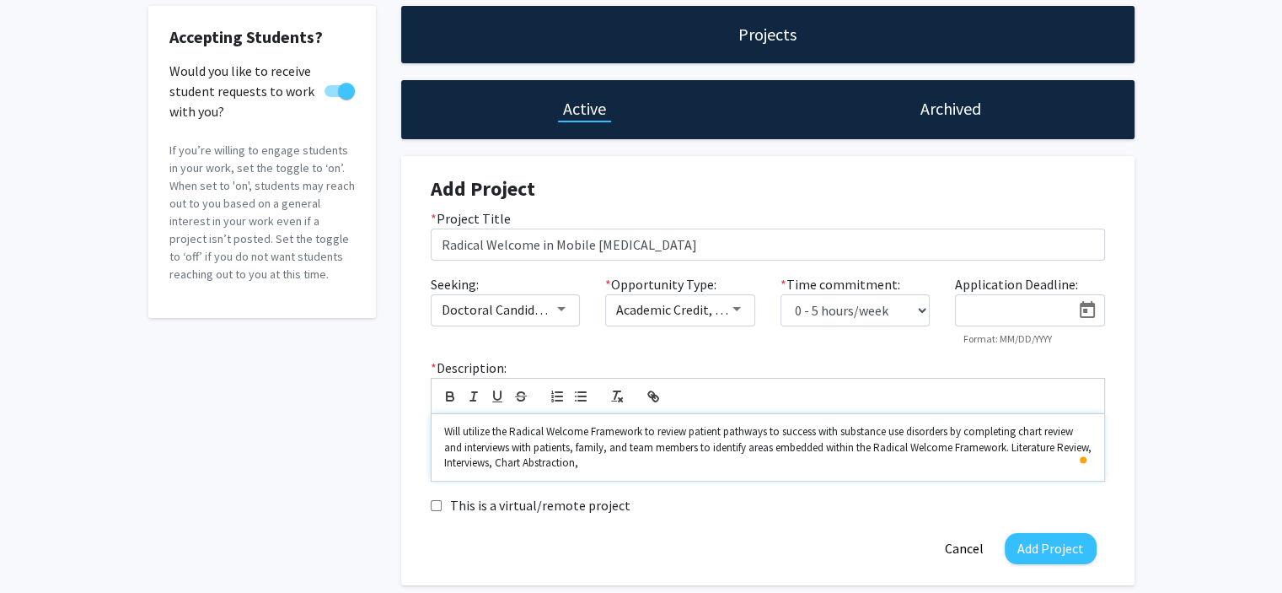
click at [1016, 447] on p "Will utilize the Radical Welcome Framework to review patient pathways to succes…" at bounding box center [768, 447] width 648 height 46
click at [1043, 541] on button "Add Project" at bounding box center [1051, 548] width 92 height 31
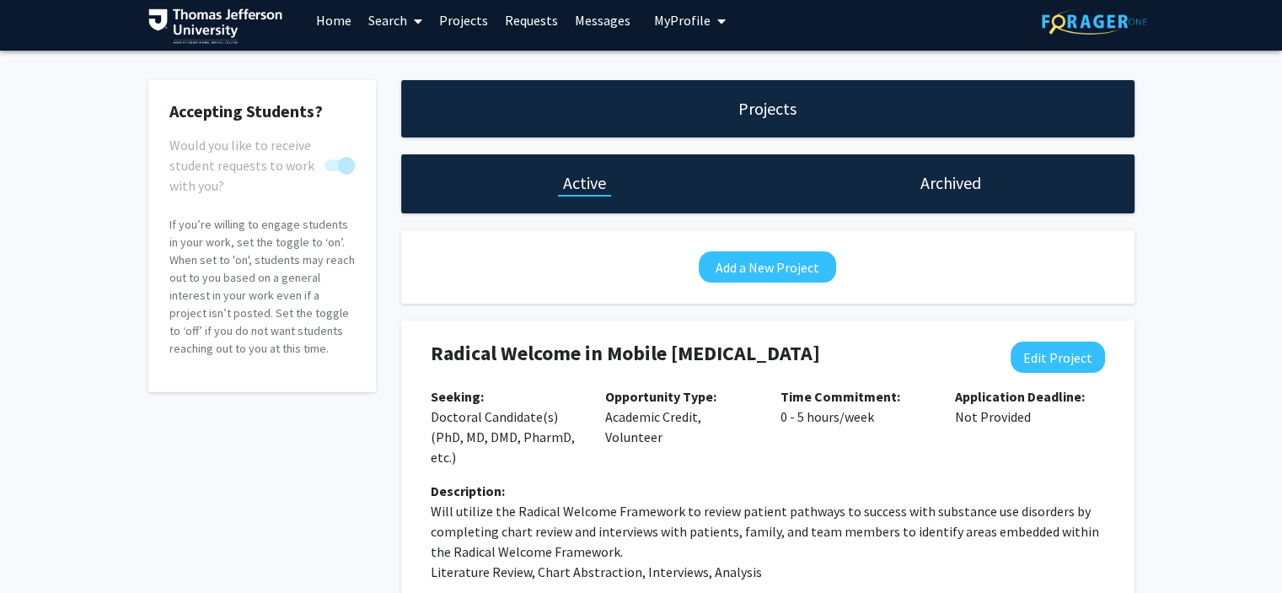
scroll to position [0, 0]
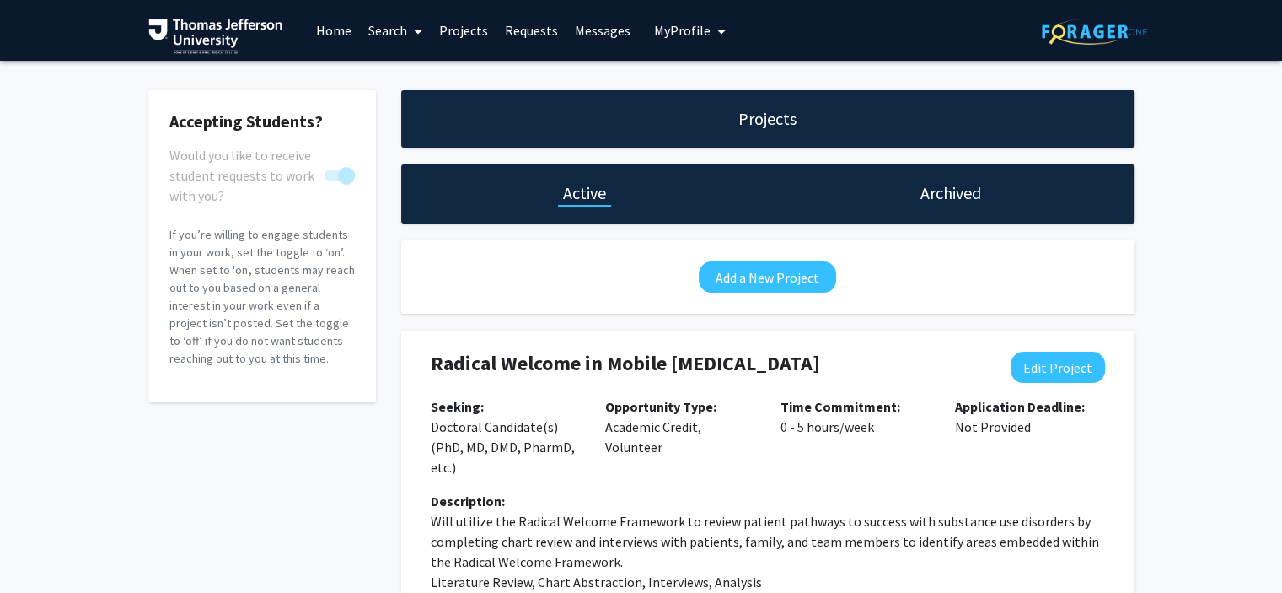
click at [654, 24] on span "My Profile" at bounding box center [682, 30] width 56 height 17
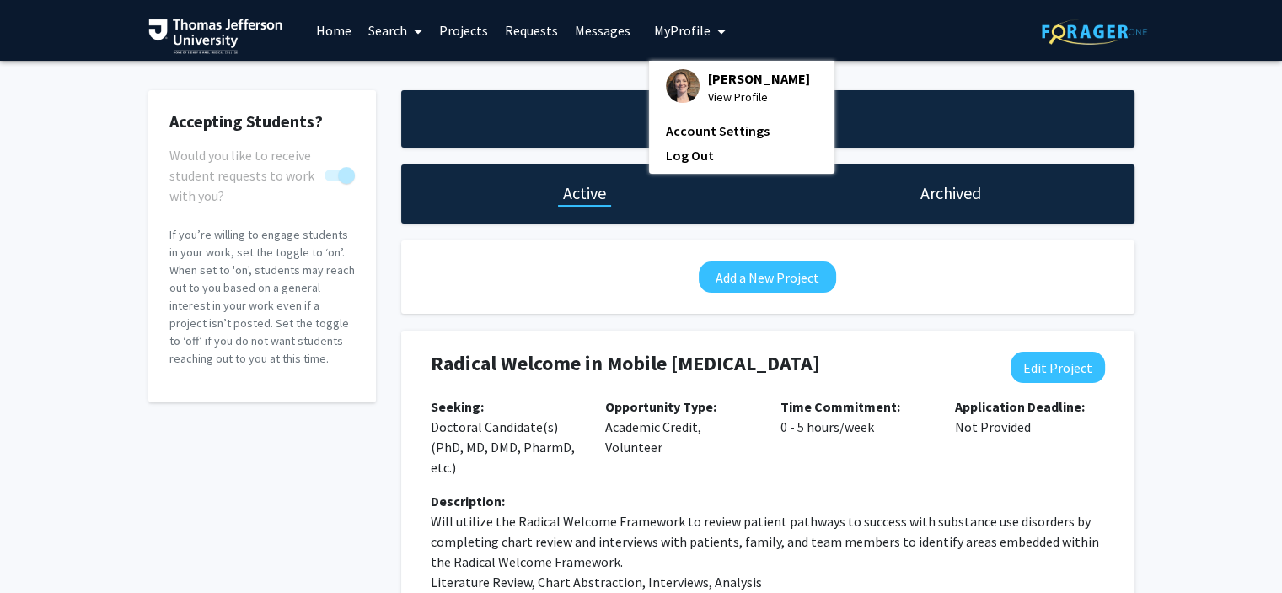
click at [725, 87] on span "[PERSON_NAME]" at bounding box center [759, 78] width 102 height 19
